Goal: Transaction & Acquisition: Download file/media

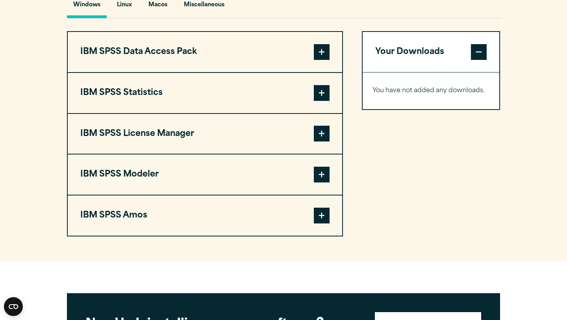
scroll to position [603, 0]
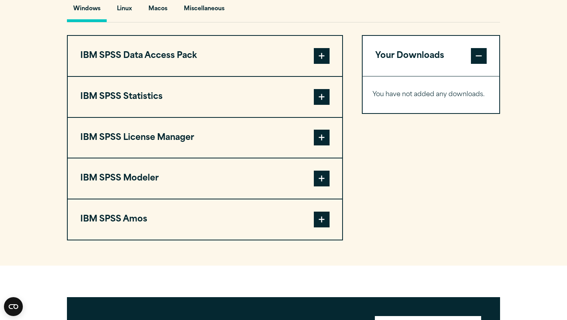
click at [322, 102] on span at bounding box center [322, 97] width 16 height 16
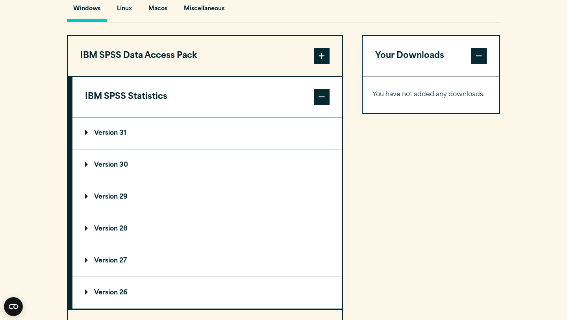
click at [86, 168] on p "Version 30" at bounding box center [106, 165] width 43 height 6
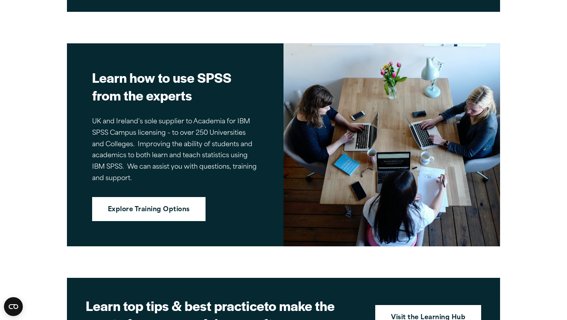
scroll to position [1245, 0]
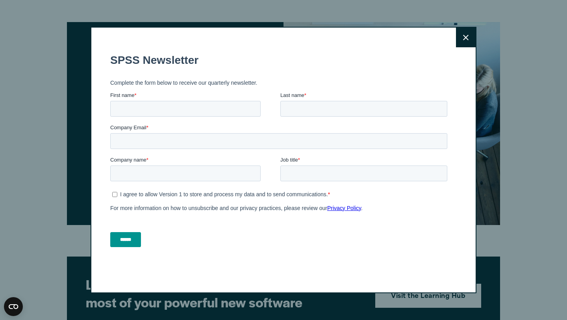
click at [462, 41] on button "Close" at bounding box center [466, 38] width 20 height 20
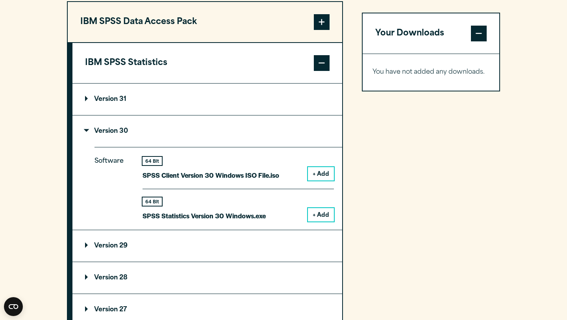
scroll to position [612, 0]
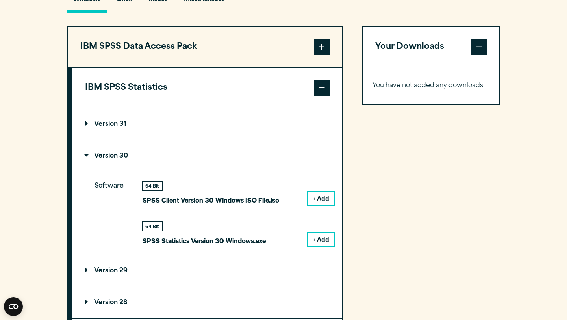
click at [87, 159] on p "Version 30" at bounding box center [106, 156] width 43 height 6
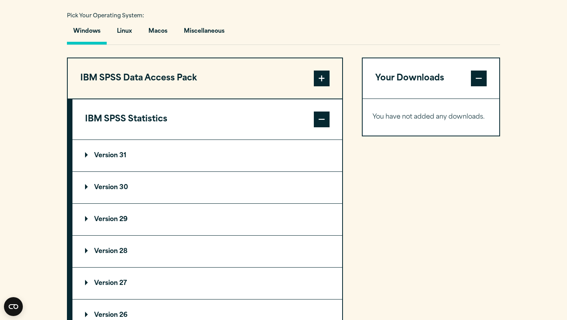
scroll to position [579, 0]
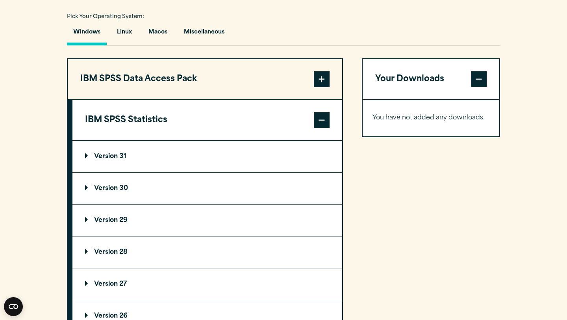
click at [83, 195] on summary "Version 30" at bounding box center [207, 187] width 270 height 31
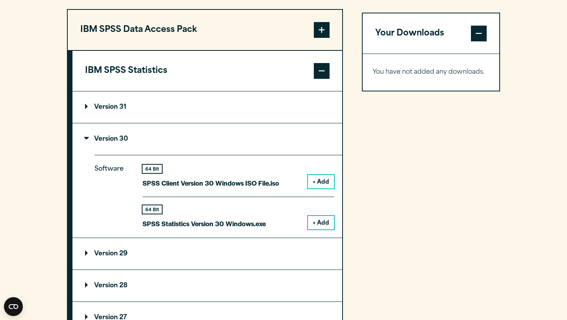
scroll to position [639, 0]
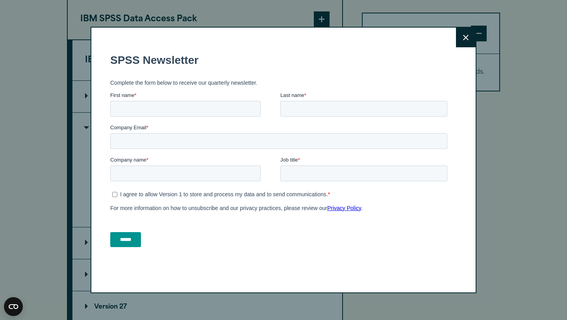
click at [469, 43] on button "Close" at bounding box center [466, 38] width 20 height 20
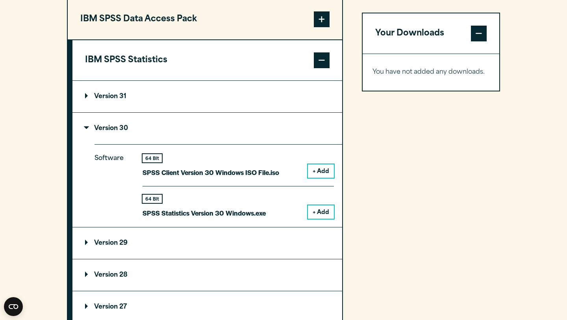
click at [86, 100] on p "Version 31" at bounding box center [105, 96] width 41 height 6
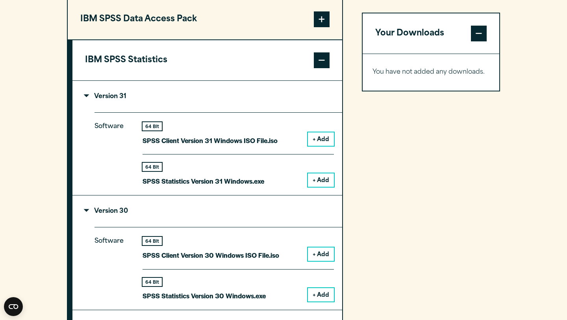
click at [86, 100] on p "Version 31" at bounding box center [105, 96] width 41 height 6
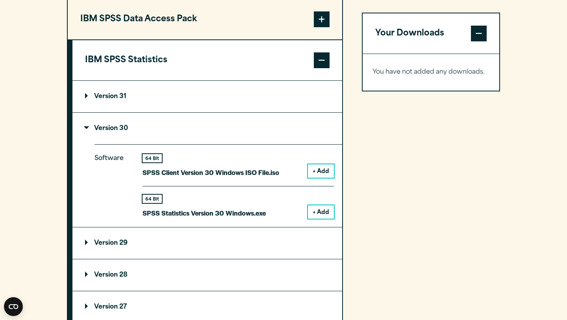
click at [86, 244] on p "Version 29" at bounding box center [106, 243] width 43 height 6
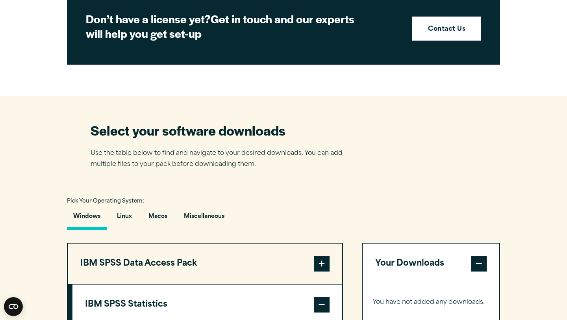
scroll to position [395, 0]
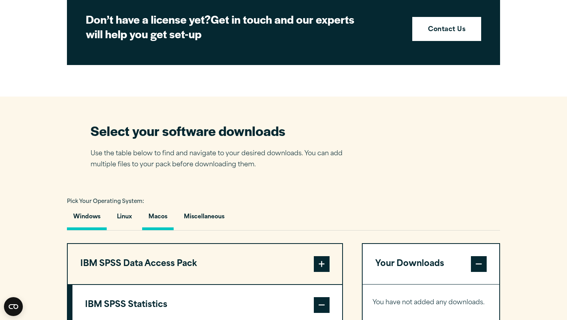
click at [160, 216] on button "Macos" at bounding box center [157, 218] width 31 height 22
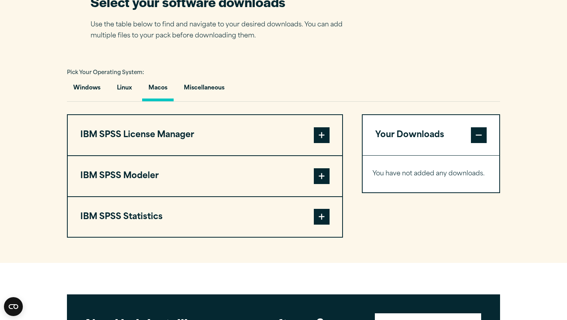
scroll to position [524, 0]
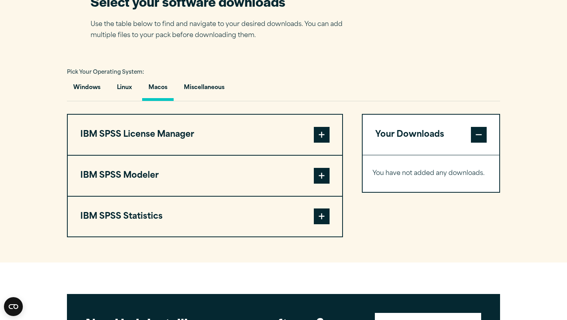
click at [324, 221] on span at bounding box center [322, 216] width 16 height 16
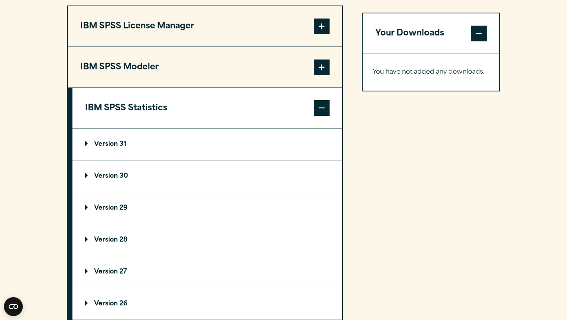
scroll to position [638, 0]
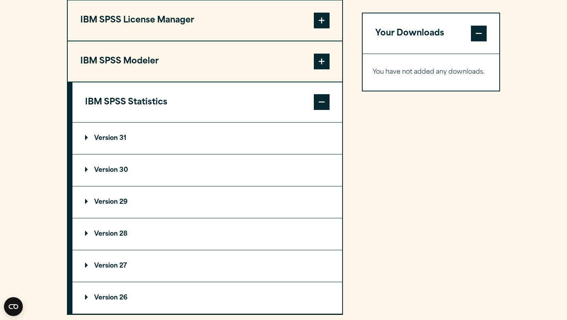
click at [87, 172] on p "Version 30" at bounding box center [106, 170] width 43 height 6
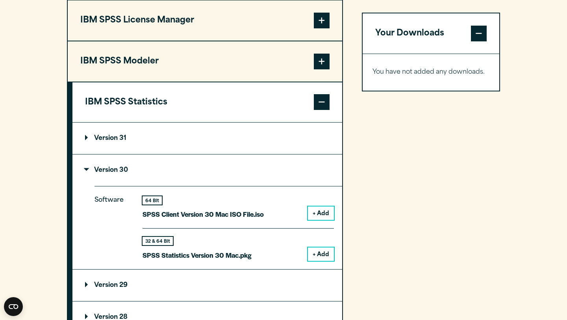
click at [325, 255] on button "+ Add" at bounding box center [321, 253] width 26 height 13
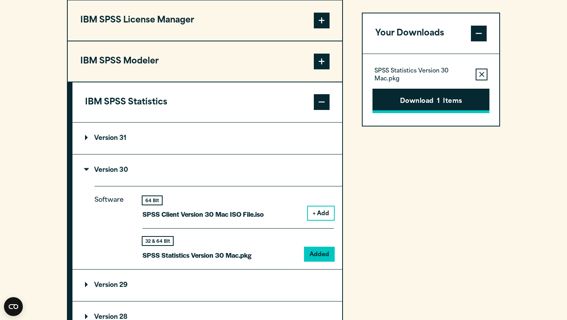
click at [439, 102] on span "1" at bounding box center [438, 101] width 3 height 10
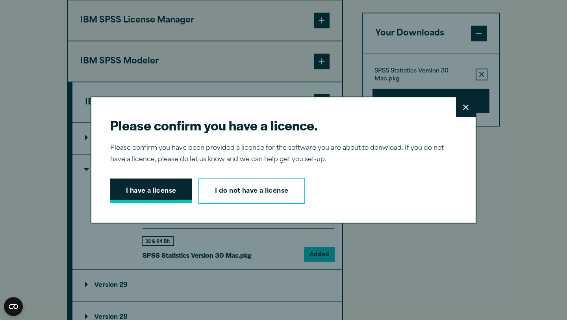
click at [161, 191] on button "I have a license" at bounding box center [151, 190] width 82 height 24
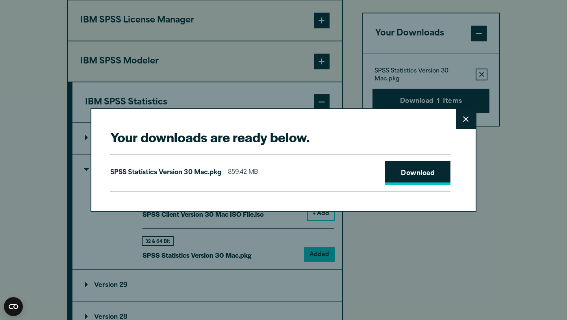
click at [412, 175] on link "Download" at bounding box center [417, 173] width 65 height 24
click at [466, 124] on button "Close" at bounding box center [466, 119] width 20 height 20
